Goal: Find specific page/section: Find specific page/section

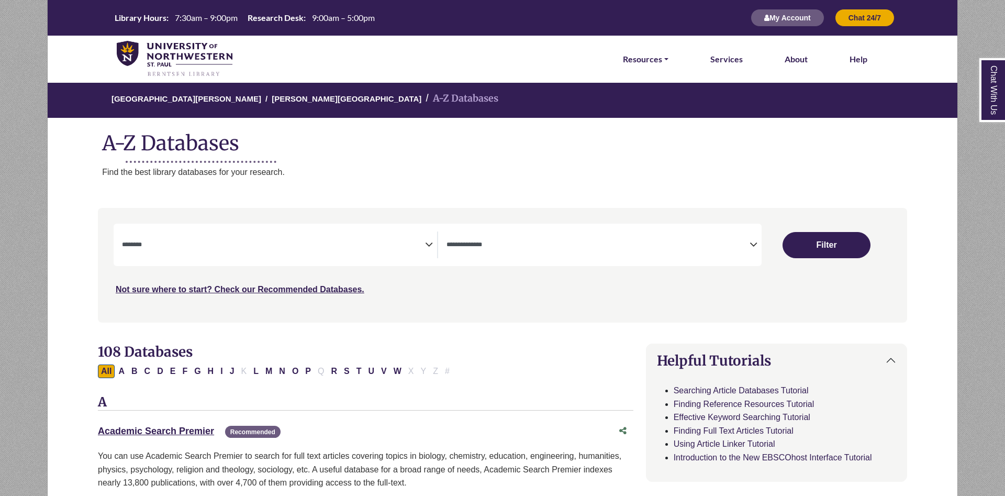
select select "Database Subject Filter"
select select "Database Types Filter"
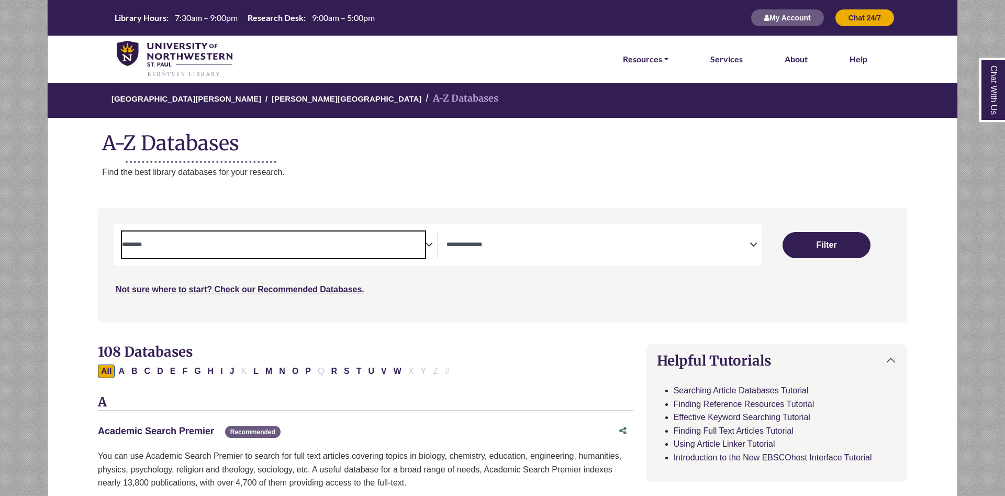
click at [417, 244] on textarea "Search" at bounding box center [273, 245] width 303 height 8
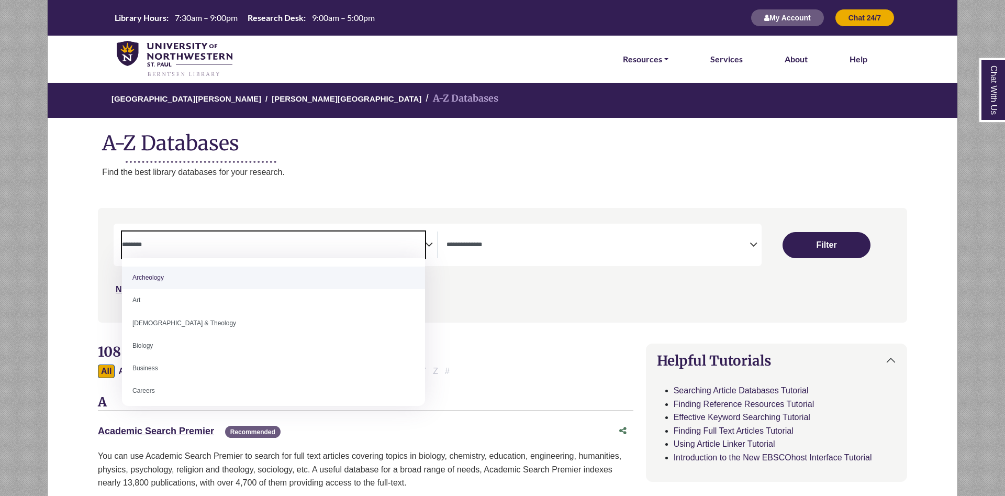
click at [417, 244] on textarea "Search" at bounding box center [273, 245] width 303 height 8
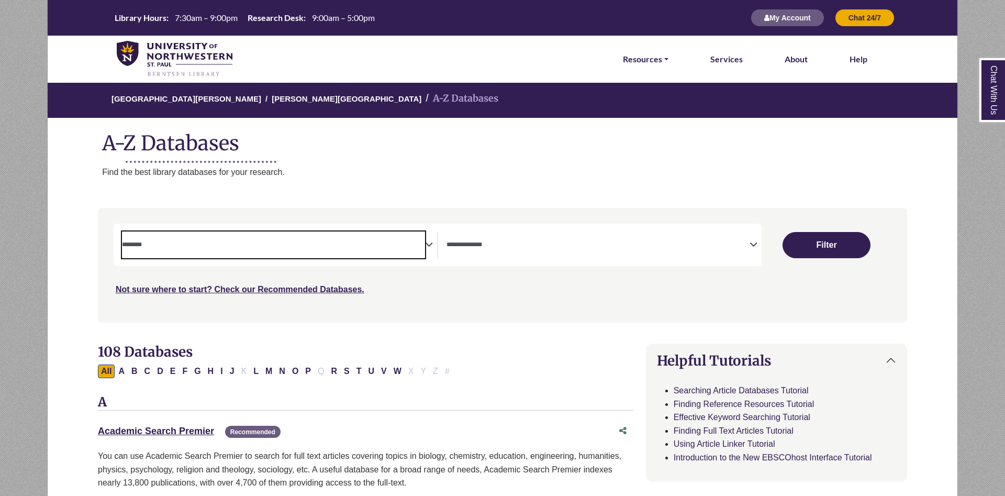
click at [418, 188] on div "[GEOGRAPHIC_DATA][PERSON_NAME] A-Z Databases A-Z Databases Find the best librar…" at bounding box center [502, 140] width 911 height 116
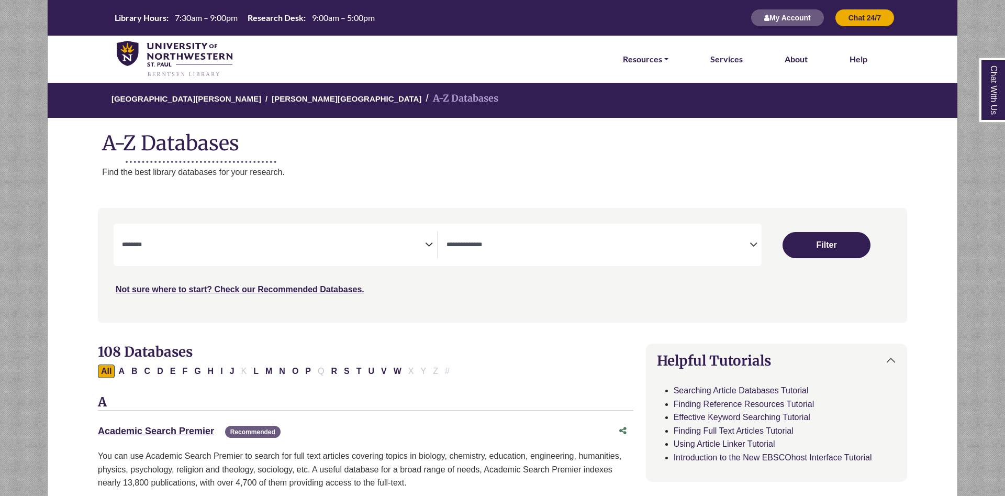
select select "Database Subject Filter"
select select "Database Types Filter"
